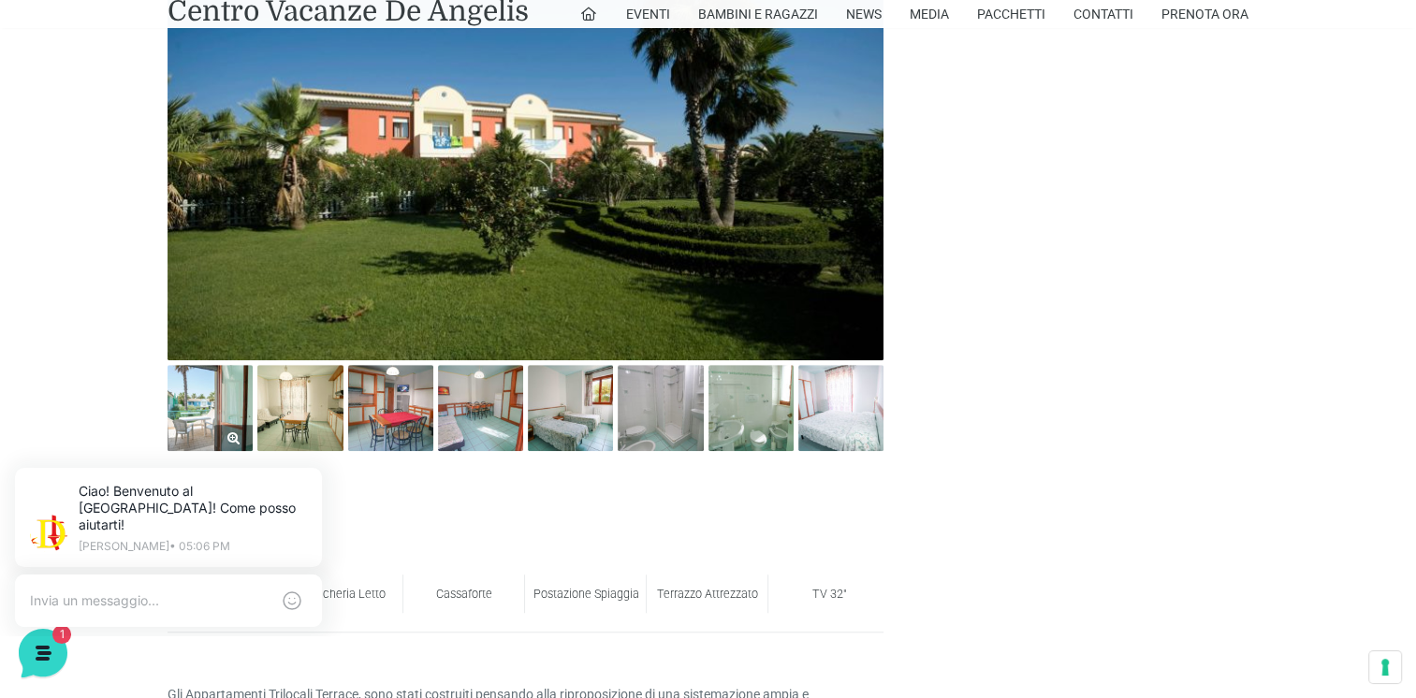
click at [206, 400] on img at bounding box center [209, 407] width 85 height 85
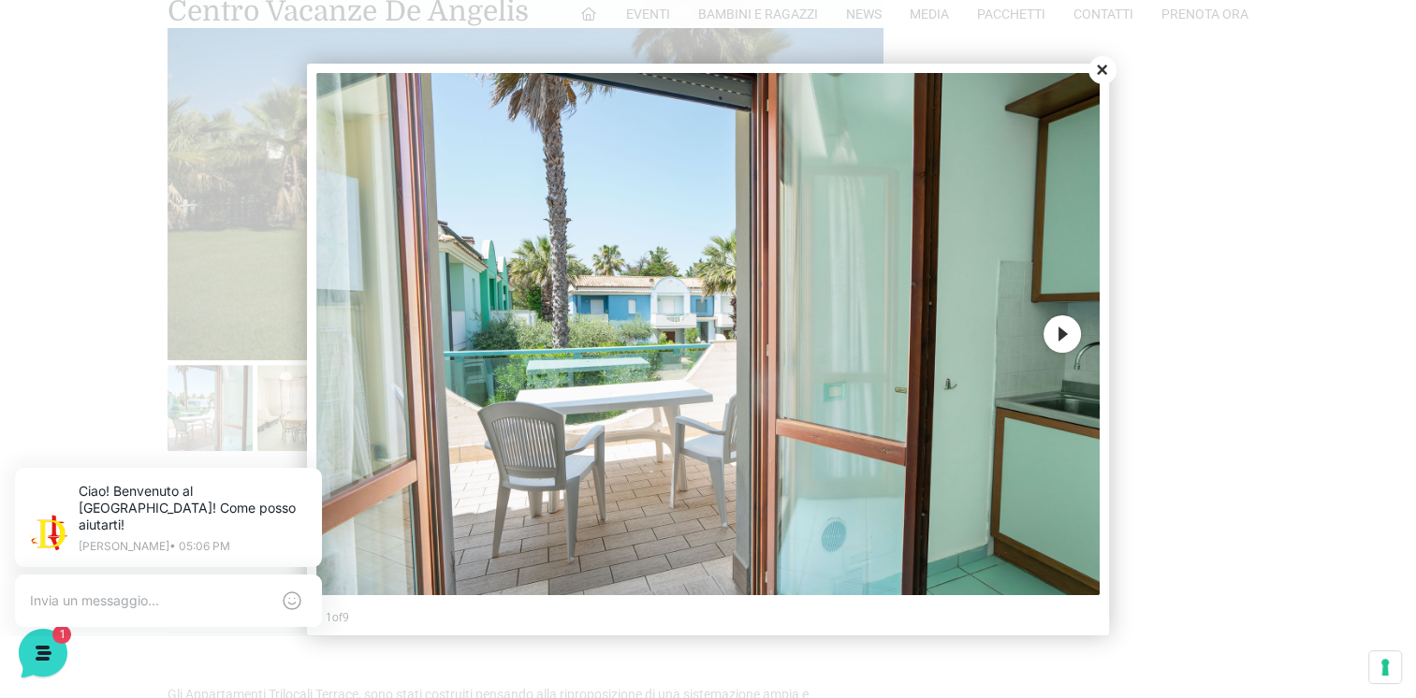
click at [1059, 339] on button "Next" at bounding box center [1061, 333] width 37 height 37
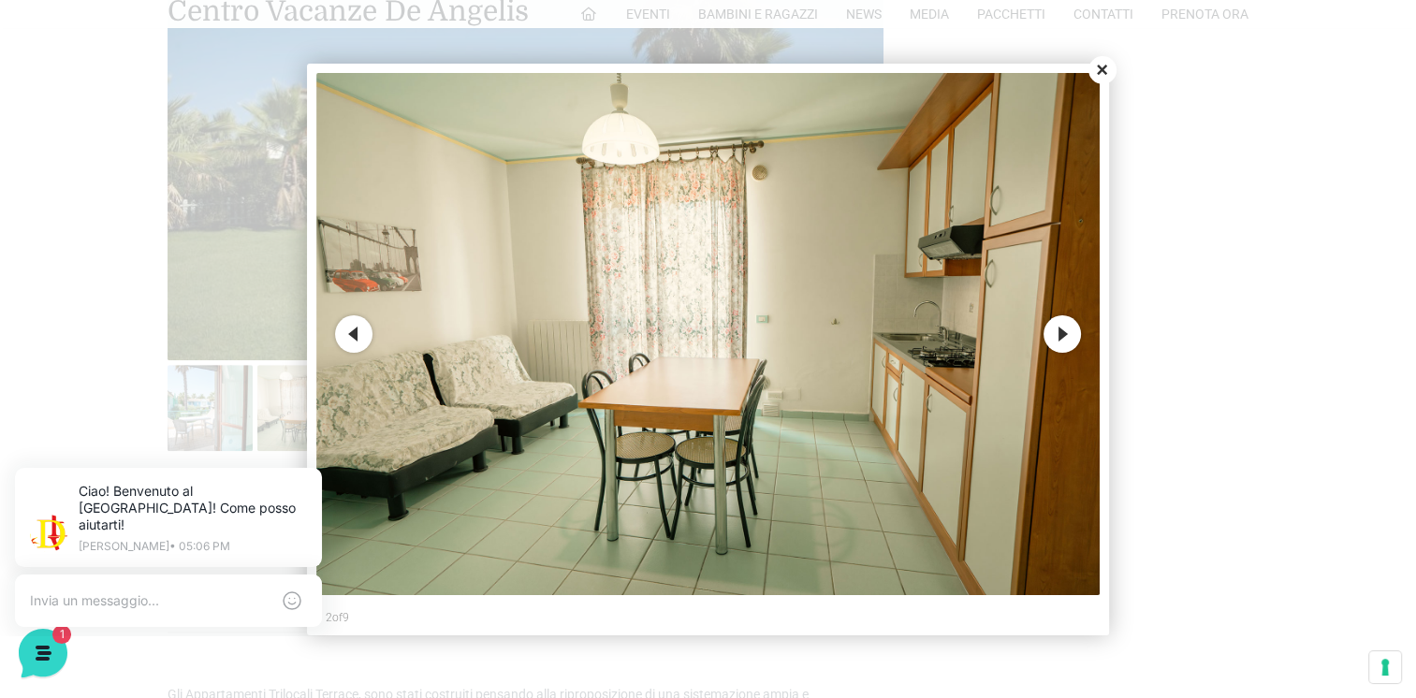
click at [1059, 339] on button "Next" at bounding box center [1061, 333] width 37 height 37
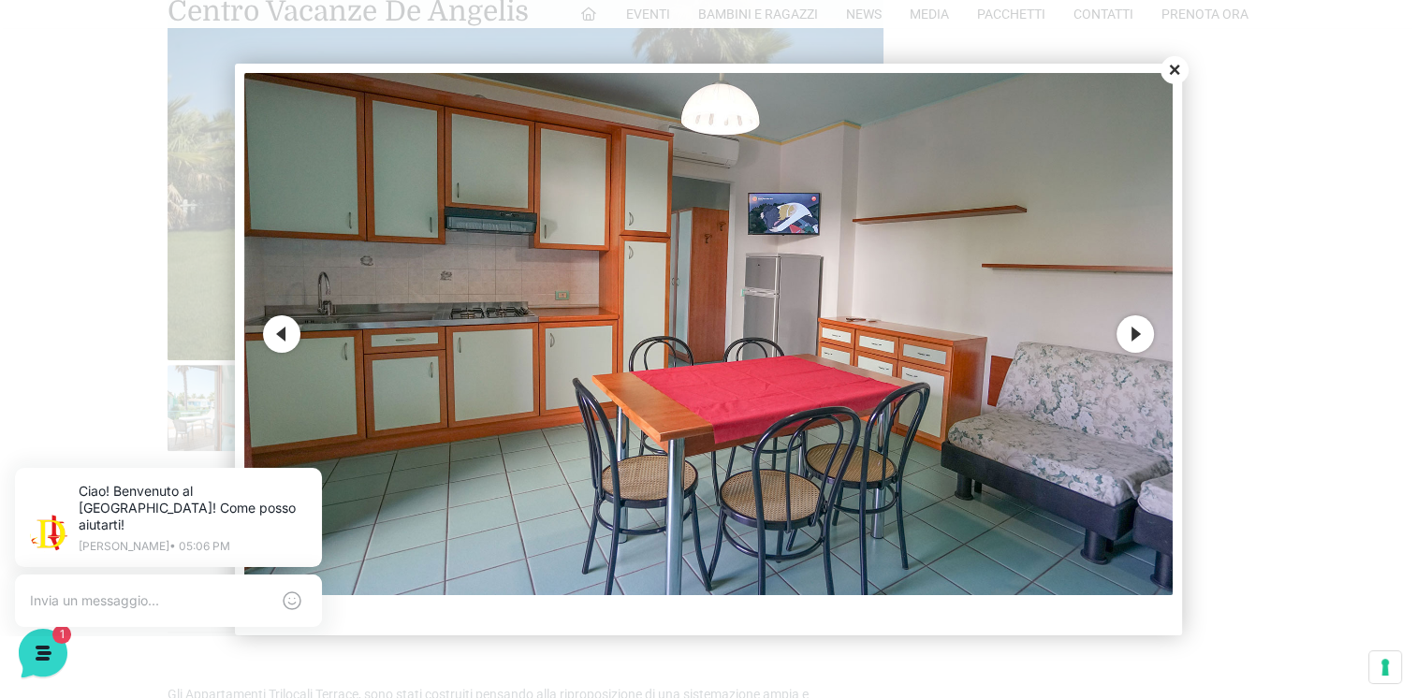
click at [1138, 332] on button "Next" at bounding box center [1134, 333] width 37 height 37
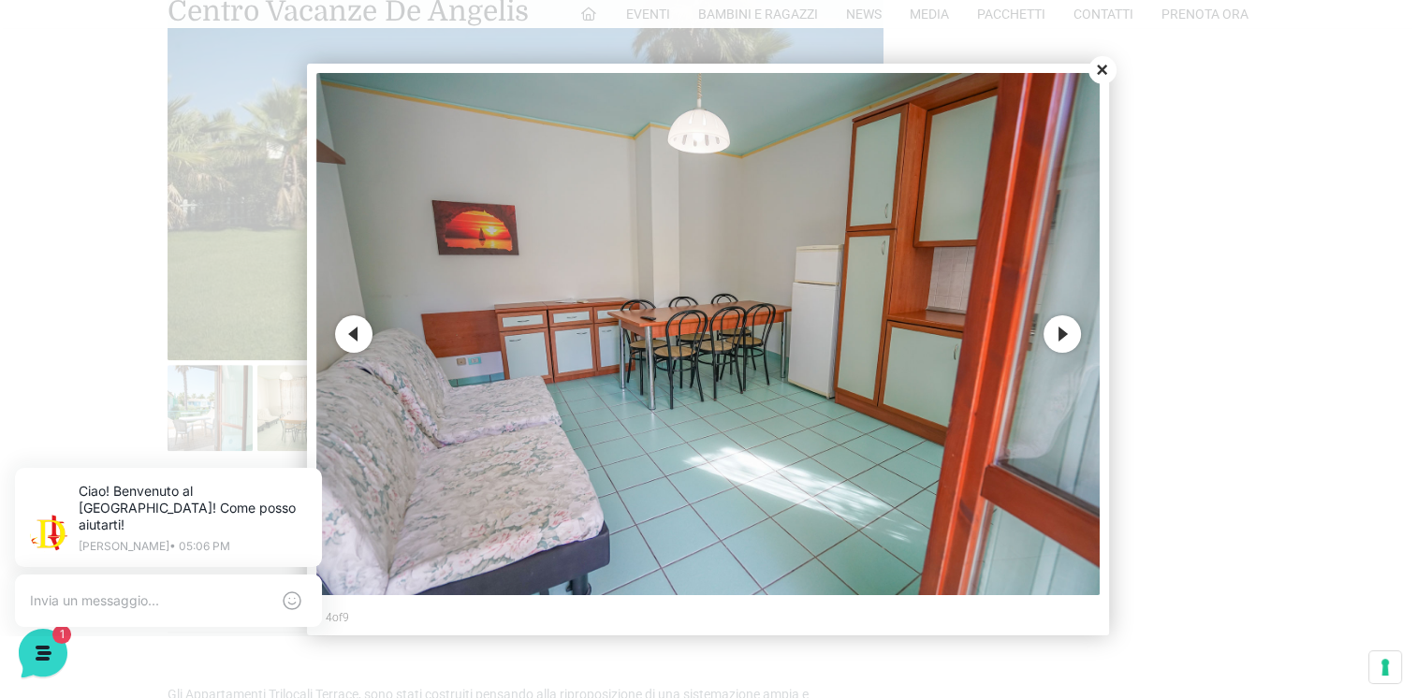
click at [1075, 342] on button "Next" at bounding box center [1061, 333] width 37 height 37
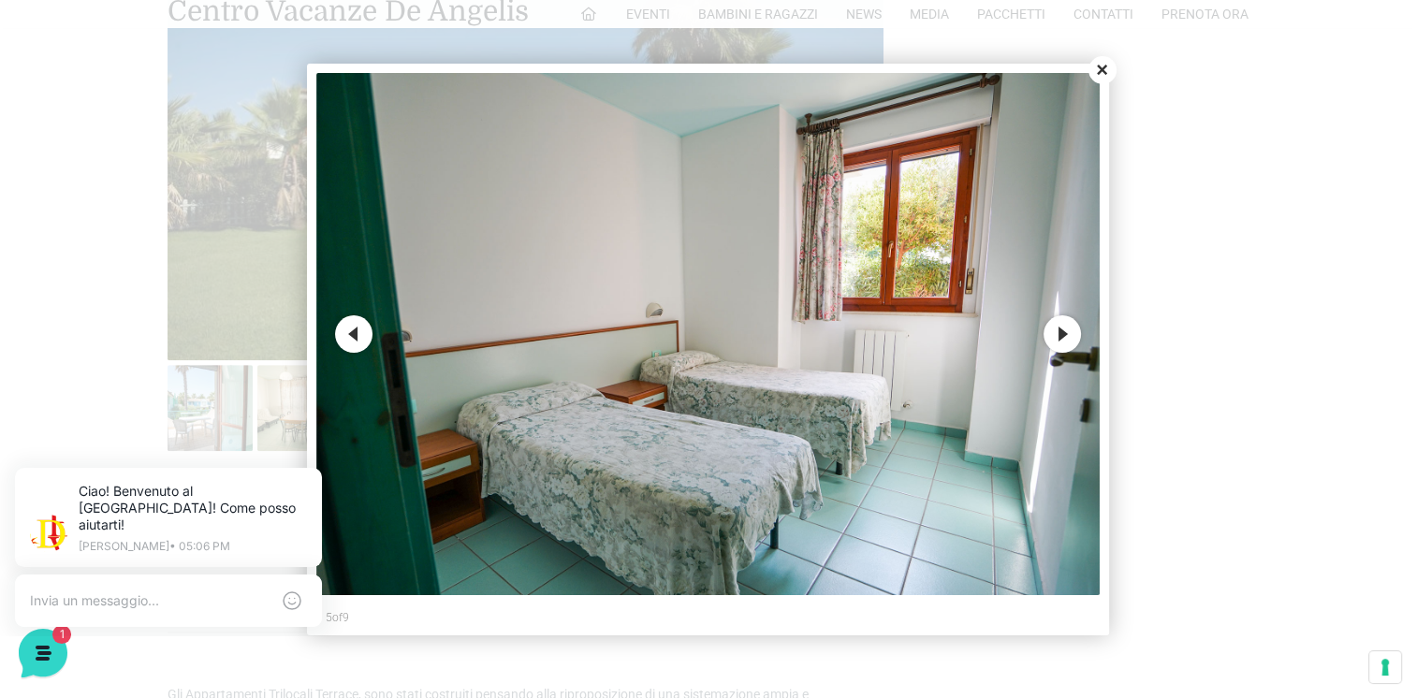
click at [1070, 326] on button "Next" at bounding box center [1061, 333] width 37 height 37
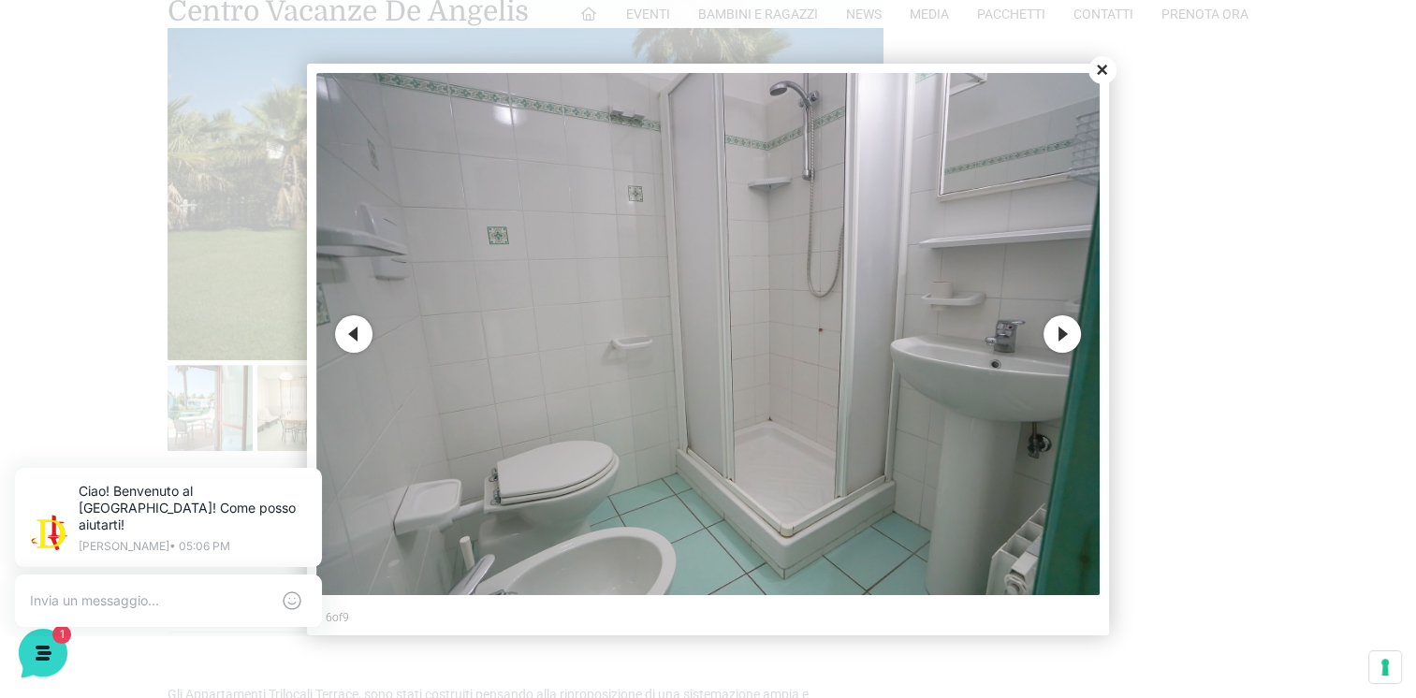
click at [1056, 338] on button "Next" at bounding box center [1061, 333] width 37 height 37
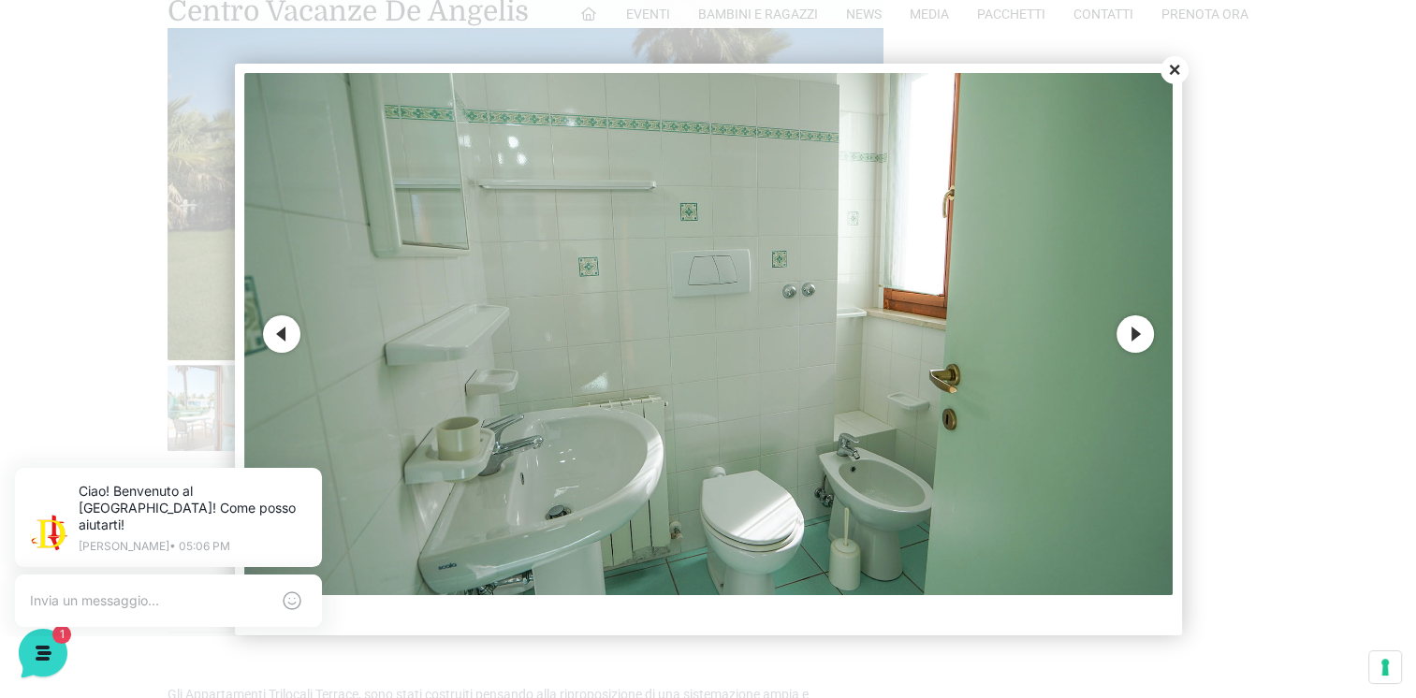
click at [1141, 335] on button "Next" at bounding box center [1134, 333] width 37 height 37
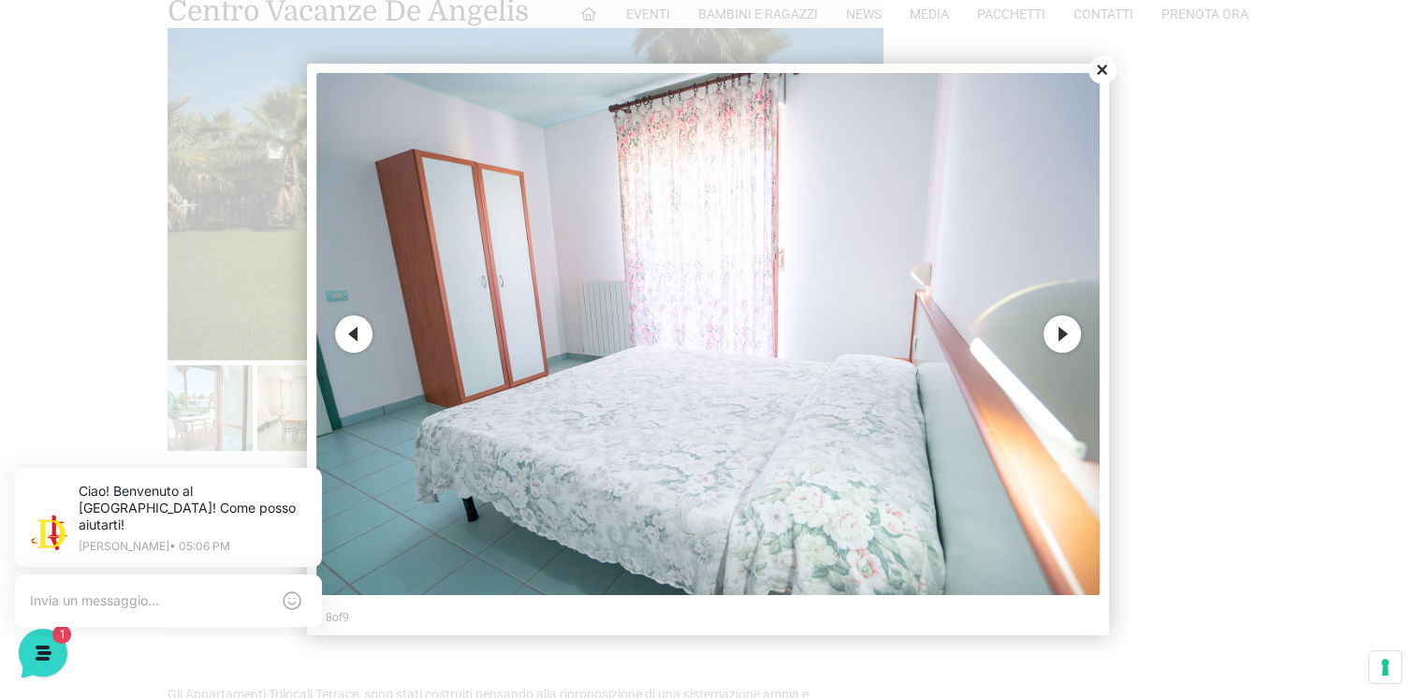
click at [1069, 342] on button "Next" at bounding box center [1061, 333] width 37 height 37
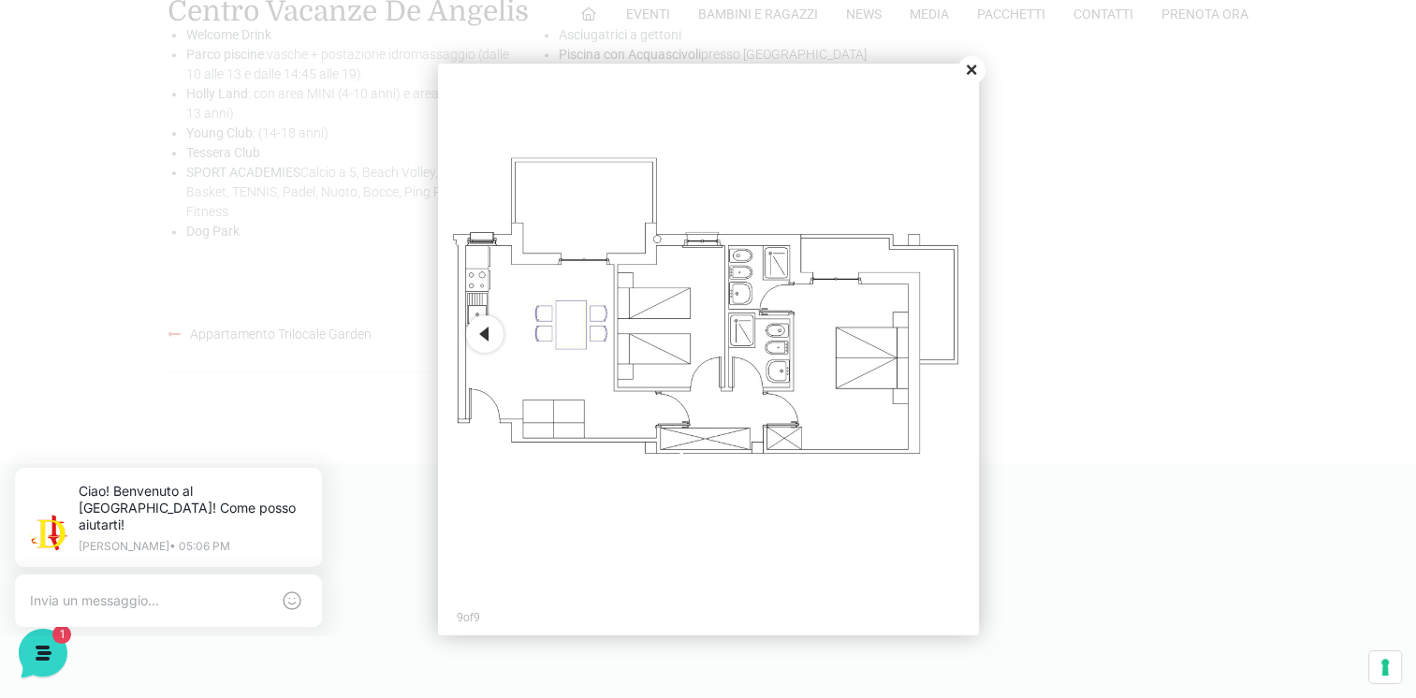
scroll to position [2494, 0]
click at [963, 70] on button "Close" at bounding box center [971, 70] width 28 height 28
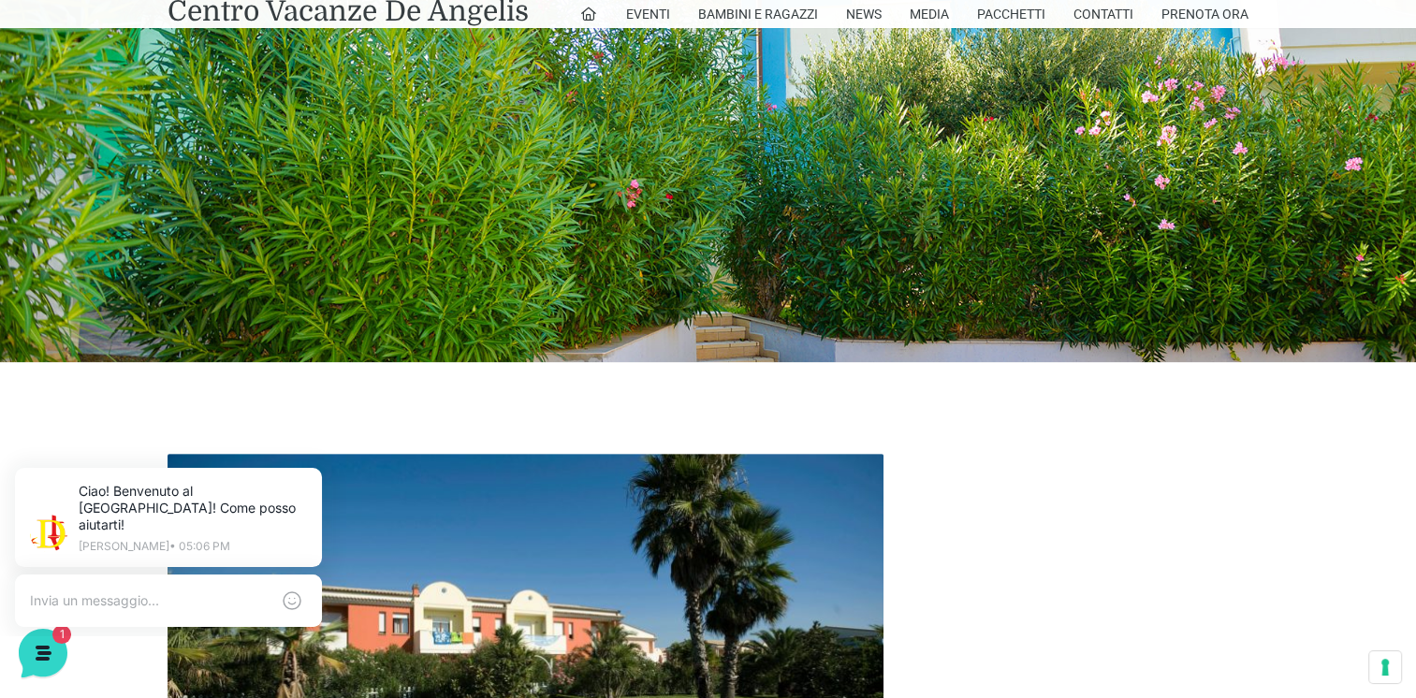
scroll to position [0, 0]
